Goal: Check status: Check status

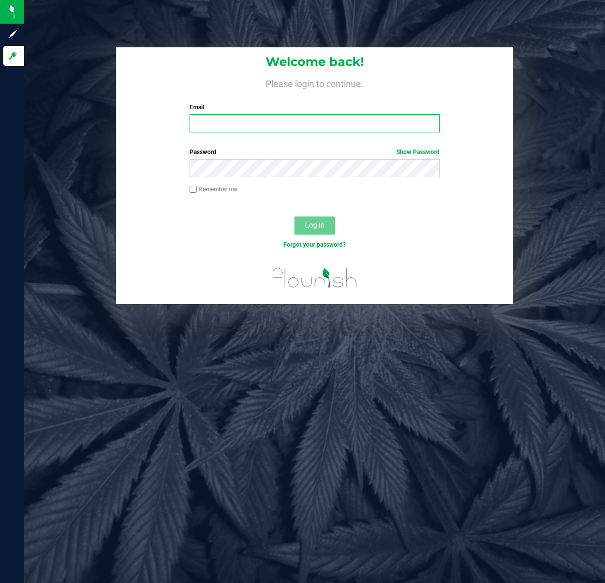
click at [269, 125] on input "Email" at bounding box center [313, 123] width 249 height 18
type input "[EMAIL_ADDRESS][DOMAIN_NAME]"
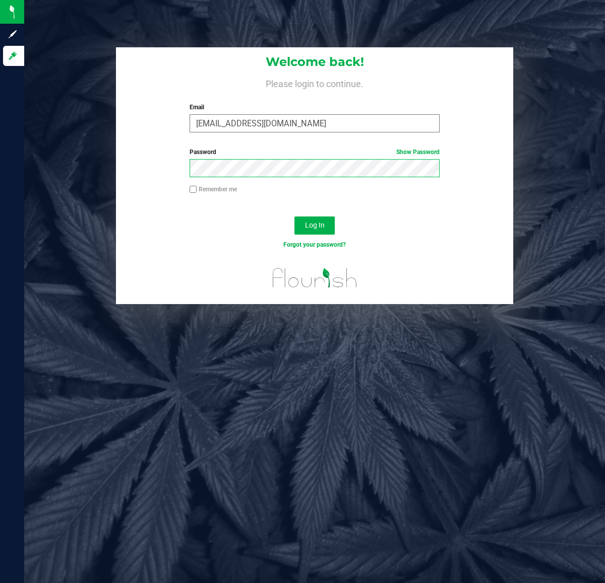
click at [294, 217] on button "Log In" at bounding box center [314, 226] width 40 height 18
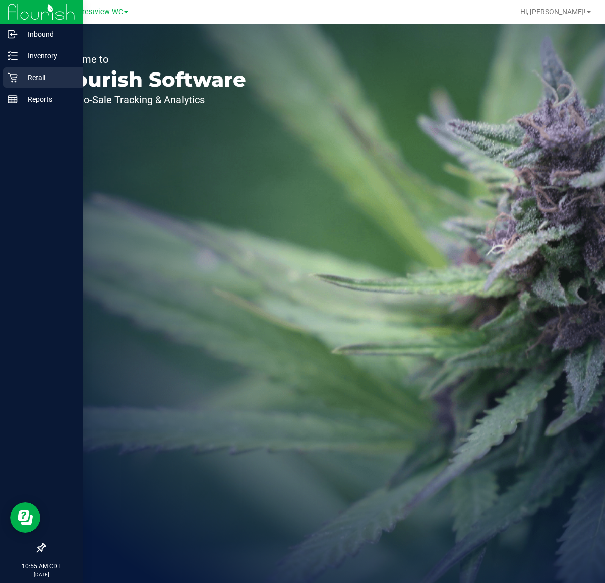
click at [18, 81] on p "Retail" at bounding box center [48, 78] width 60 height 12
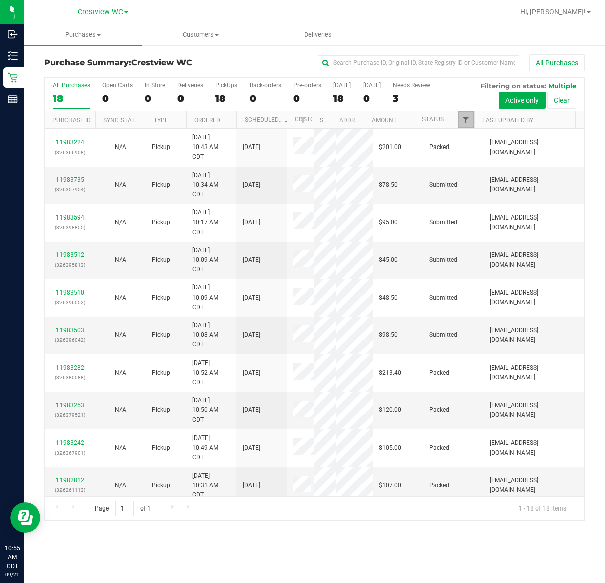
click at [465, 119] on span "Filter" at bounding box center [465, 120] width 8 height 8
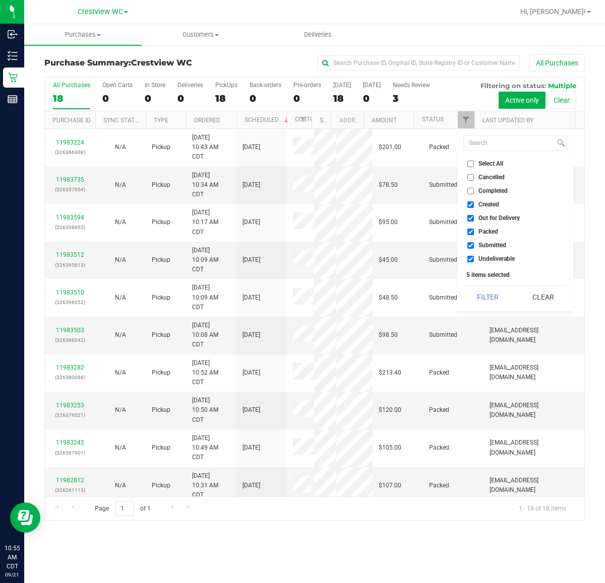
click at [484, 203] on span "Created" at bounding box center [488, 205] width 21 height 6
click at [474, 203] on input "Created" at bounding box center [470, 205] width 7 height 7
checkbox input "false"
drag, startPoint x: 491, startPoint y: 216, endPoint x: 490, endPoint y: 225, distance: 9.6
click at [490, 218] on span "Out for Delivery" at bounding box center [498, 218] width 41 height 6
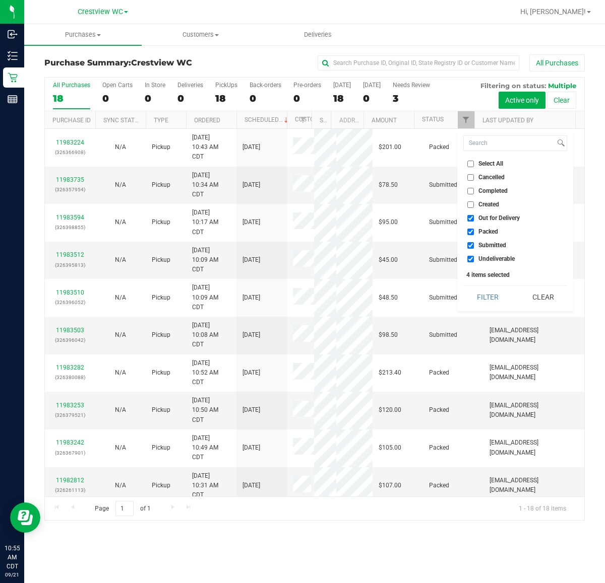
click at [474, 218] on input "Out for Delivery" at bounding box center [470, 218] width 7 height 7
checkbox input "false"
click at [489, 233] on span "Packed" at bounding box center [488, 232] width 20 height 6
click at [474, 233] on input "Packed" at bounding box center [470, 232] width 7 height 7
checkbox input "false"
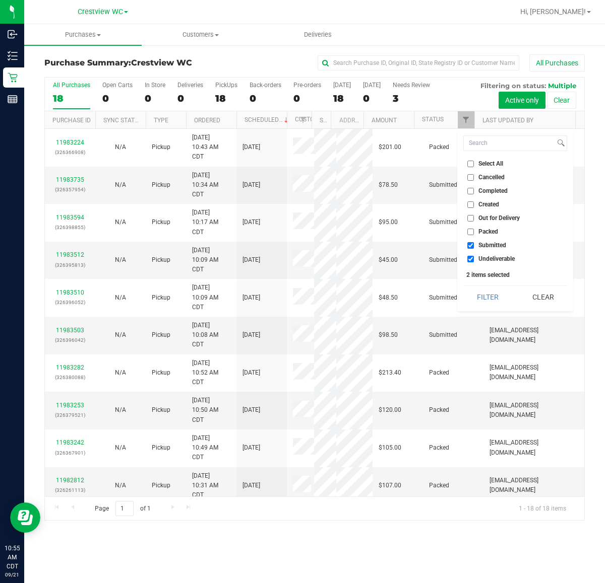
click at [484, 258] on span "Undeliverable" at bounding box center [496, 259] width 36 height 6
click at [474, 258] on input "Undeliverable" at bounding box center [470, 259] width 7 height 7
checkbox input "false"
click at [490, 296] on button "Filter" at bounding box center [487, 297] width 48 height 22
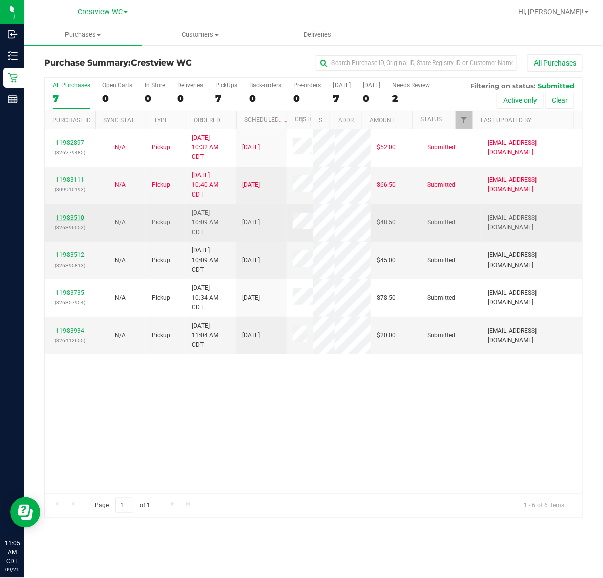
click at [69, 221] on link "11983510" at bounding box center [70, 217] width 28 height 7
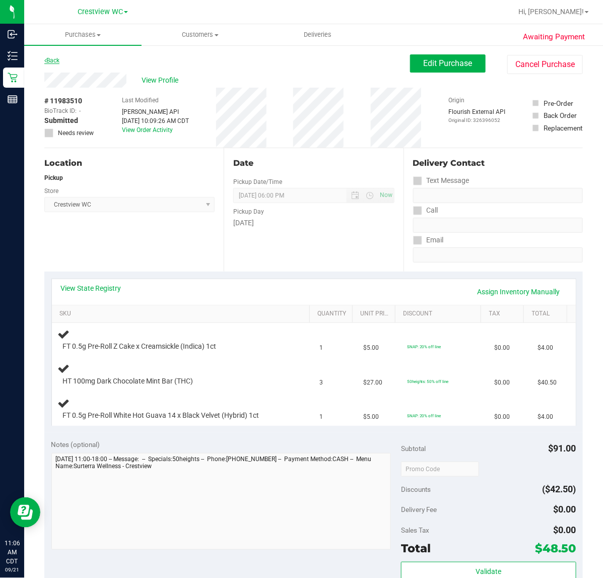
click at [53, 60] on link "Back" at bounding box center [51, 60] width 15 height 7
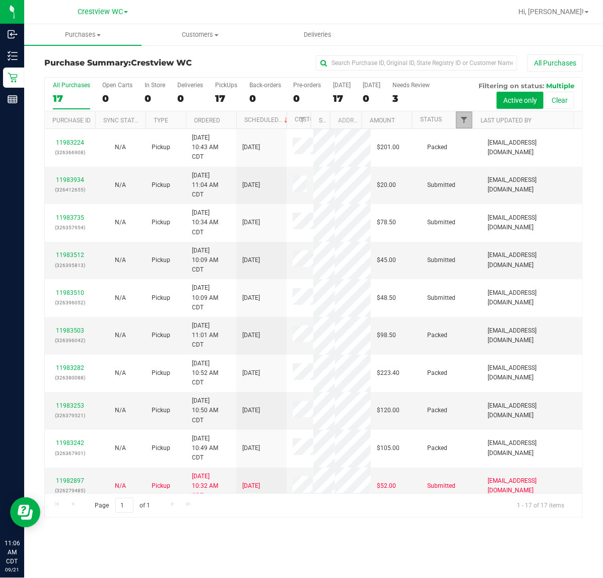
click at [468, 122] on span "Filter" at bounding box center [464, 120] width 8 height 8
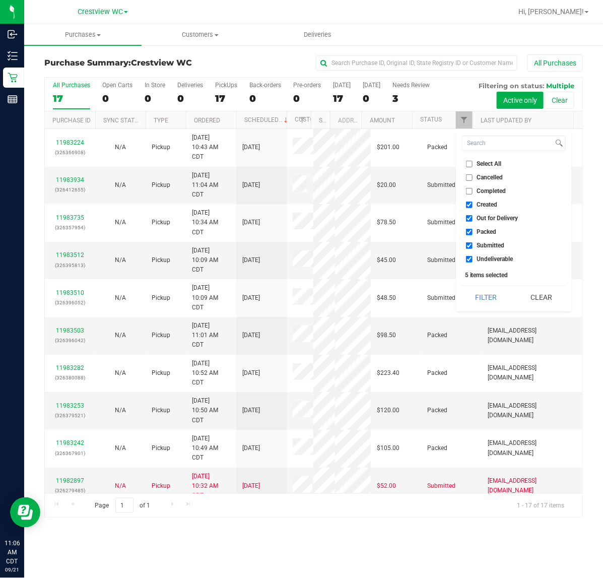
click at [496, 204] on span "Created" at bounding box center [487, 205] width 21 height 6
click at [473, 204] on input "Created" at bounding box center [469, 205] width 7 height 7
checkbox input "false"
click at [502, 218] on span "Out for Delivery" at bounding box center [497, 218] width 41 height 6
click at [473, 218] on input "Out for Delivery" at bounding box center [469, 218] width 7 height 7
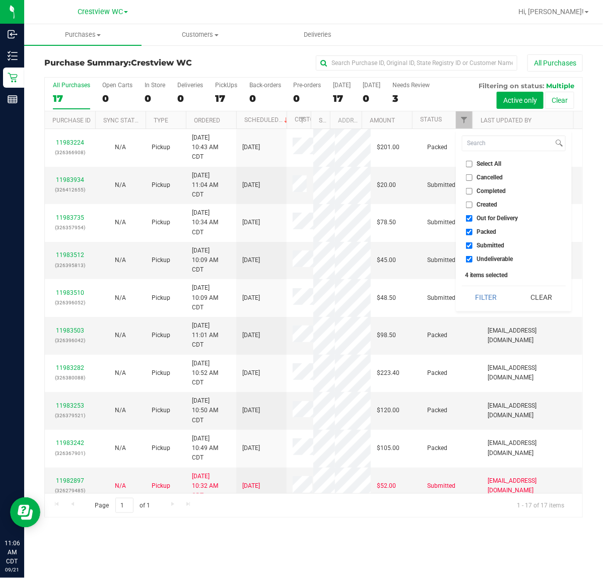
checkbox input "false"
click at [490, 232] on span "Packed" at bounding box center [487, 232] width 20 height 6
click at [473, 232] on input "Packed" at bounding box center [469, 232] width 7 height 7
checkbox input "false"
click at [495, 258] on span "Undeliverable" at bounding box center [495, 259] width 36 height 6
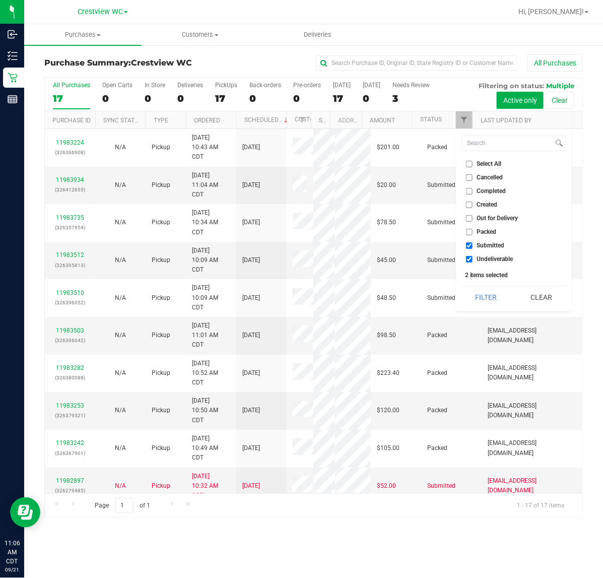
click at [473, 258] on input "Undeliverable" at bounding box center [469, 259] width 7 height 7
checkbox input "false"
click at [490, 296] on button "Filter" at bounding box center [486, 297] width 48 height 22
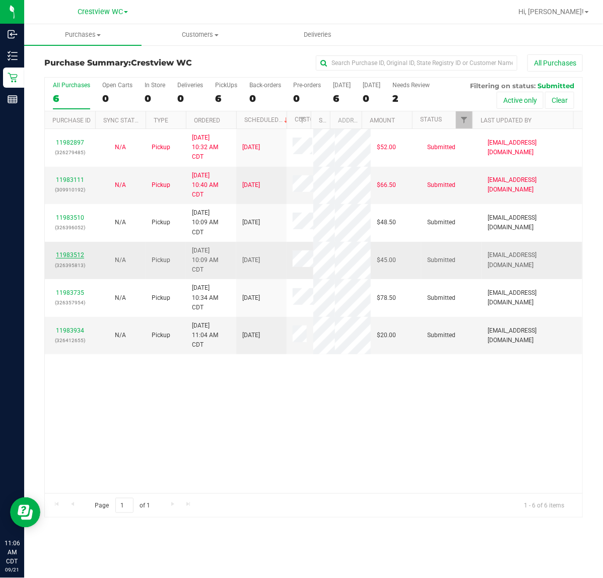
click at [71, 258] on link "11983512" at bounding box center [70, 254] width 28 height 7
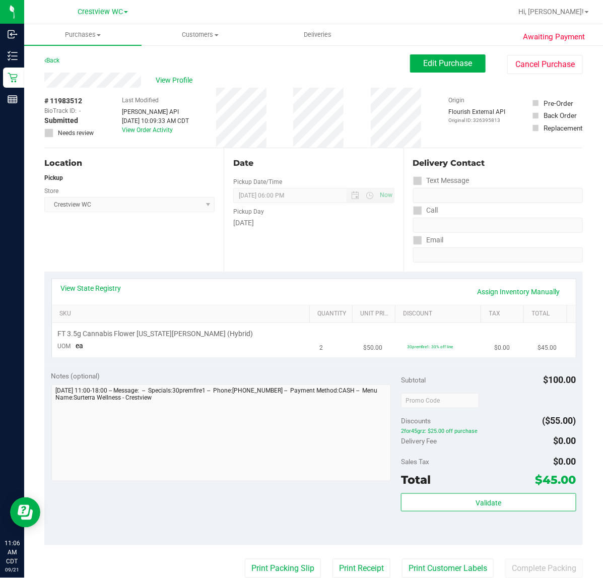
click at [174, 346] on td "FT 3.5g Cannabis Flower [US_STATE][PERSON_NAME] (Hybrid) UOM ea" at bounding box center [183, 340] width 262 height 34
click at [240, 333] on div "FT 3.5g Cannabis Flower [US_STATE][PERSON_NAME] (Hybrid)" at bounding box center [183, 334] width 250 height 10
